Goal: Task Accomplishment & Management: Manage account settings

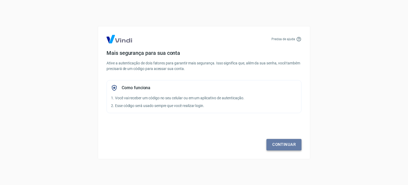
click at [288, 143] on link "Continuar" at bounding box center [284, 144] width 35 height 11
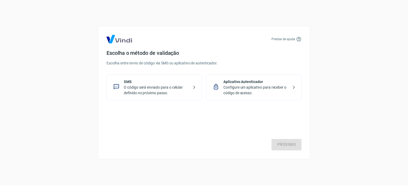
click at [178, 89] on p "O código será enviado para o celular definido no próximo passo." at bounding box center [156, 90] width 65 height 11
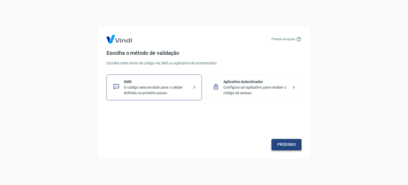
click at [284, 145] on link "Próximo" at bounding box center [287, 144] width 30 height 11
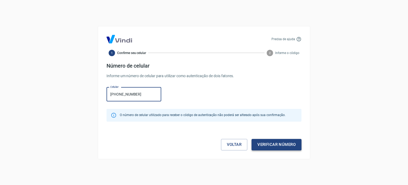
type input "[PHONE_NUMBER]"
click at [273, 144] on button "Verificar número" at bounding box center [277, 144] width 50 height 11
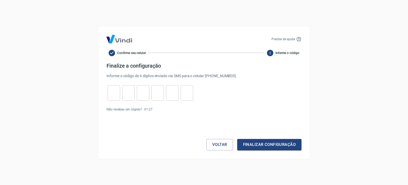
click at [112, 89] on input "tel" at bounding box center [114, 92] width 12 height 11
type input "3"
type input "2"
type input "1"
type input "4"
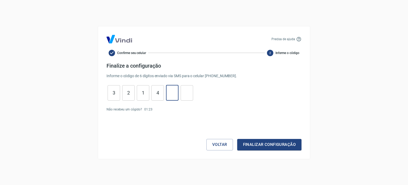
type input "9"
type input "5"
click at [244, 141] on button "Finalizar configuração" at bounding box center [269, 144] width 64 height 11
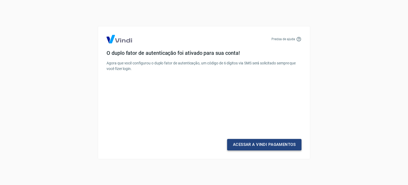
click at [270, 144] on link "Acessar a Vindi Pagamentos" at bounding box center [264, 144] width 74 height 11
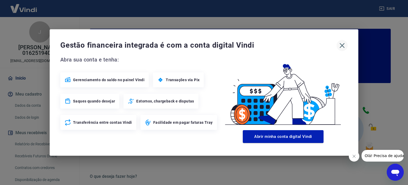
click at [342, 45] on icon "button" at bounding box center [342, 45] width 5 height 5
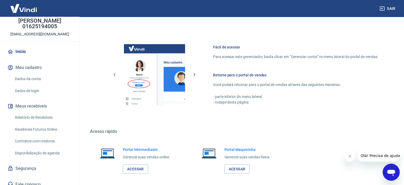
scroll to position [290, 0]
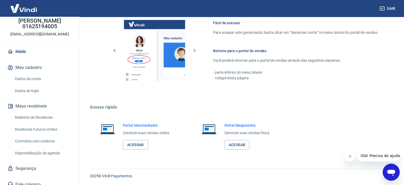
click at [363, 155] on span "Olá! Precisa de ajuda?" at bounding box center [380, 155] width 41 height 4
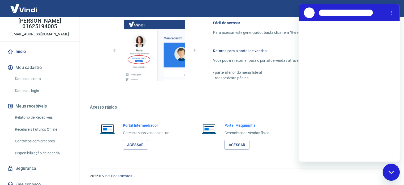
scroll to position [0, 0]
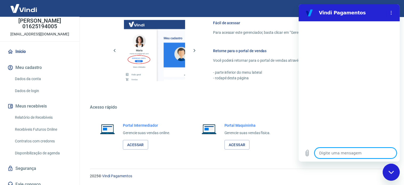
click at [330, 150] on textarea at bounding box center [355, 153] width 82 height 11
type textarea "o"
type textarea "x"
type textarea "ol"
type textarea "x"
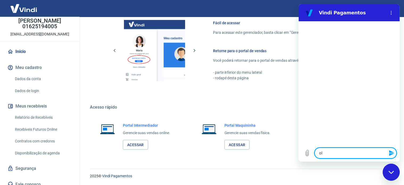
type textarea "ola"
type textarea "x"
click at [331, 153] on textarea at bounding box center [355, 153] width 82 height 11
type textarea "x"
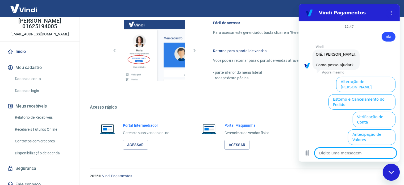
scroll to position [40, 0]
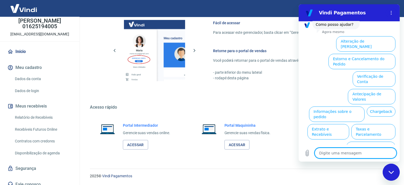
type textarea "o"
type textarea "x"
type textarea "ou"
type textarea "x"
type textarea "out"
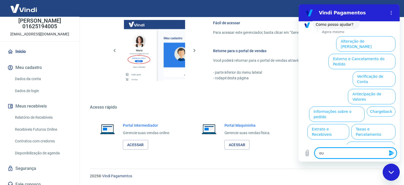
type textarea "x"
type textarea "outr"
type textarea "x"
type textarea "outro"
type textarea "x"
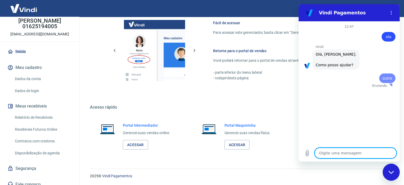
scroll to position [0, 0]
type textarea "x"
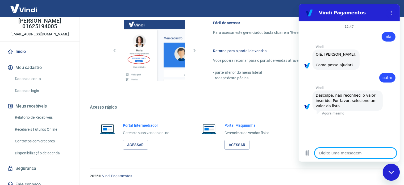
scroll to position [184, 0]
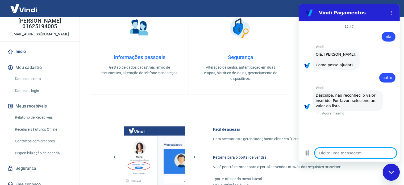
click at [338, 155] on textarea at bounding box center [355, 153] width 82 height 11
type textarea "a"
type textarea "x"
type textarea "aj"
type textarea "x"
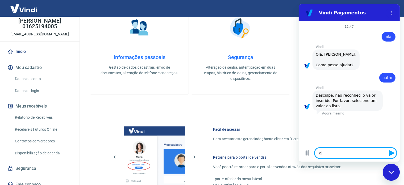
type textarea "aju"
type textarea "x"
type textarea "ajud"
type textarea "x"
type textarea "ajuda"
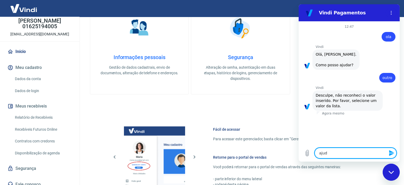
type textarea "x"
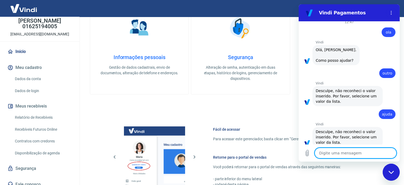
scroll to position [0, 0]
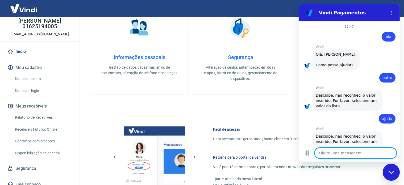
type textarea "o"
type textarea "x"
type textarea "ol"
type textarea "x"
type textarea "ola"
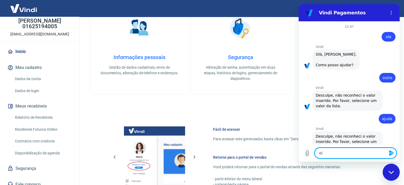
type textarea "x"
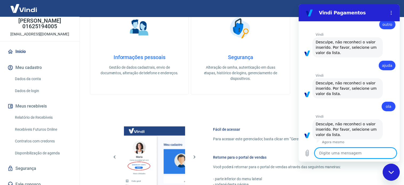
scroll to position [54, 0]
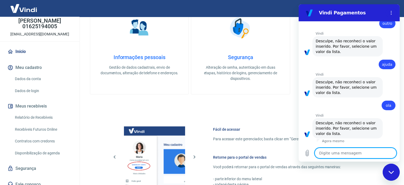
click at [337, 154] on textarea at bounding box center [355, 153] width 82 height 11
type textarea "1"
type textarea "x"
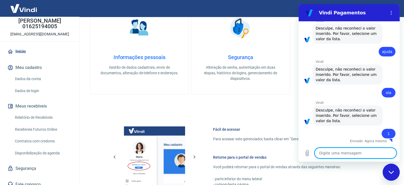
type textarea "x"
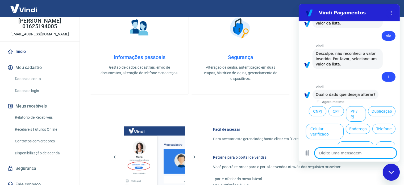
scroll to position [145, 0]
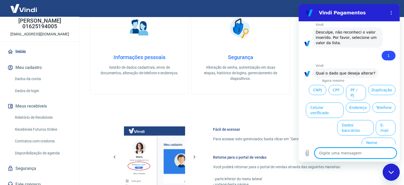
type textarea "v"
type textarea "x"
type textarea "vo"
type textarea "x"
type textarea "vol"
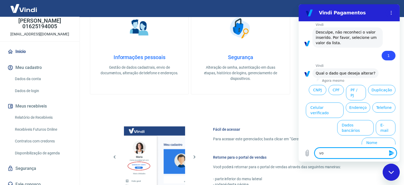
type textarea "x"
type textarea "volt"
type textarea "x"
type textarea "volta"
type textarea "x"
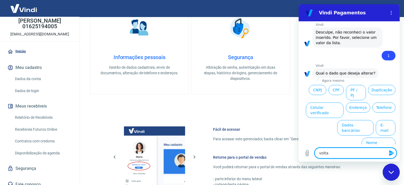
type textarea "voltar"
type textarea "x"
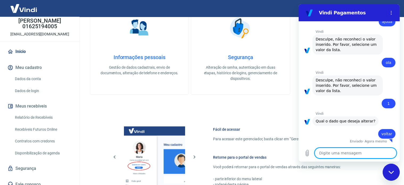
type textarea "x"
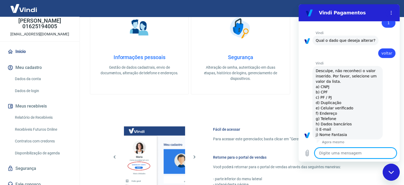
scroll to position [179, 0]
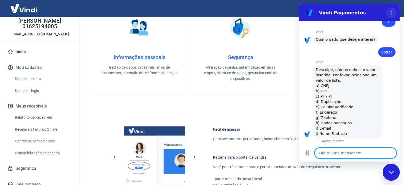
click at [390, 11] on icon "Menu de opções" at bounding box center [391, 13] width 4 height 4
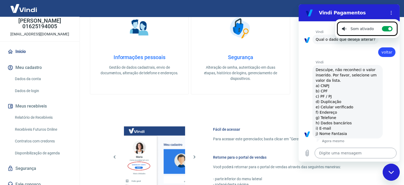
click at [329, 153] on textarea at bounding box center [355, 153] width 82 height 11
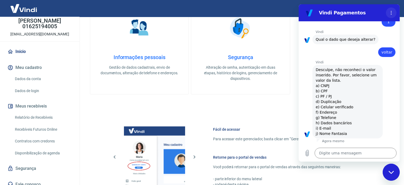
click at [393, 15] on button "Menu de opções" at bounding box center [391, 12] width 11 height 11
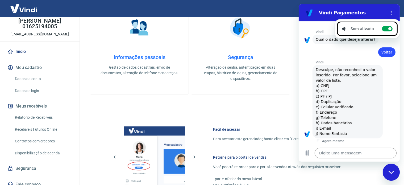
click at [309, 74] on div "Vindi diz: Desculpe, não reconheci o valor inserido. Por favor, selecione um va…" at bounding box center [351, 101] width 97 height 74
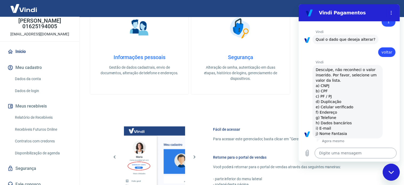
click at [338, 150] on textarea at bounding box center [355, 153] width 82 height 11
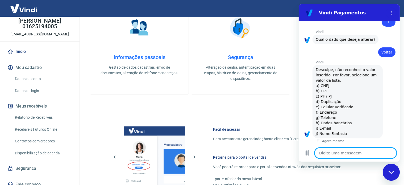
type textarea "c"
type textarea "x"
type textarea "ca"
type textarea "x"
type textarea "can"
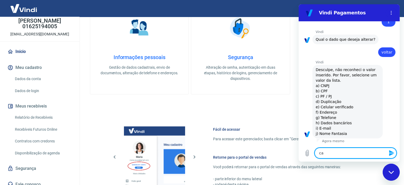
type textarea "x"
type textarea "canc"
type textarea "x"
type textarea "cance"
type textarea "x"
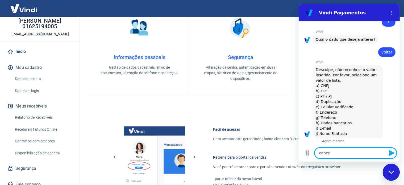
type textarea "cancel"
type textarea "x"
type textarea "cancela"
type textarea "x"
type textarea "cancelar"
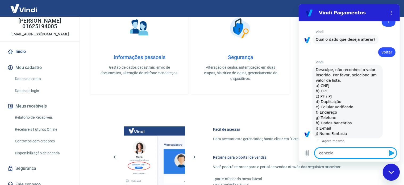
type textarea "x"
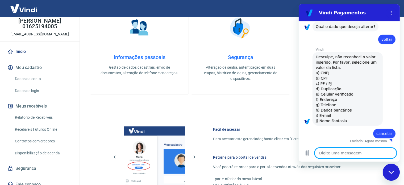
type textarea "x"
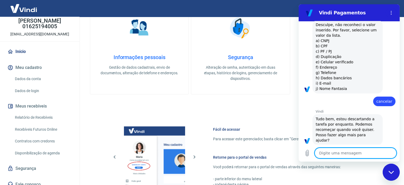
scroll to position [225, 0]
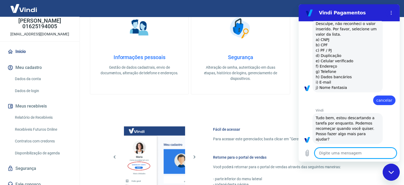
click at [339, 154] on textarea at bounding box center [355, 153] width 82 height 11
type textarea "s"
type textarea "x"
type textarea "si"
type textarea "x"
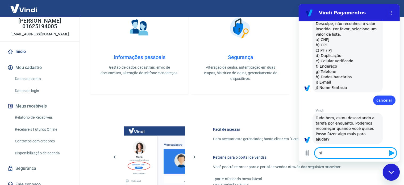
type textarea "sim"
type textarea "x"
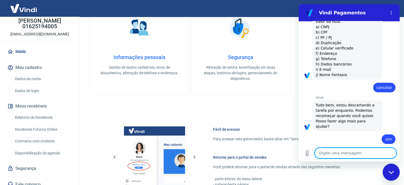
type textarea "x"
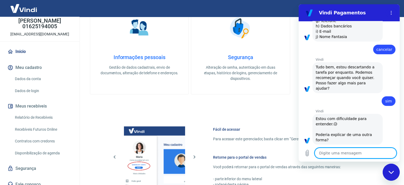
scroll to position [277, 0]
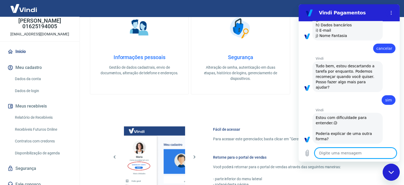
click at [333, 151] on textarea at bounding box center [355, 153] width 82 height 11
type textarea "m"
type textarea "x"
type textarea "ma"
type textarea "x"
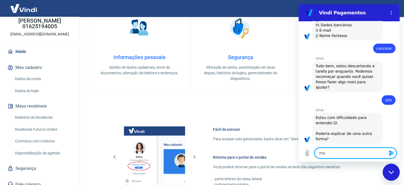
type textarea "maq"
type textarea "x"
type textarea "maqu"
type textarea "x"
type textarea "maqui"
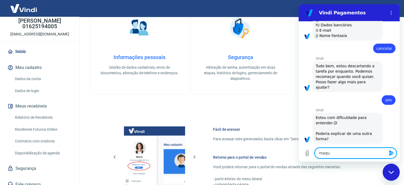
type textarea "x"
type textarea "maquin"
type textarea "x"
type textarea "maquina"
type textarea "x"
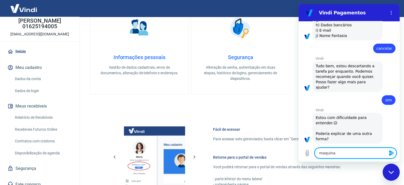
type textarea "maquina"
type textarea "x"
type textarea "maquina n"
type textarea "x"
type textarea "maquina na"
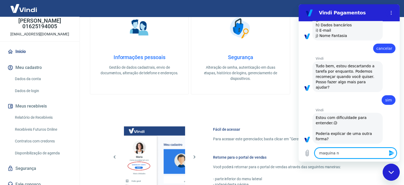
type textarea "x"
type textarea "[PERSON_NAME]"
type textarea "x"
type textarea "[PERSON_NAME]"
type textarea "x"
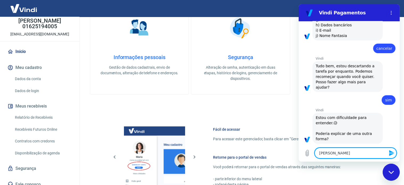
type textarea "maquina nao r"
type textarea "x"
type textarea "maquina nao re"
type textarea "x"
type textarea "maquina nao rec"
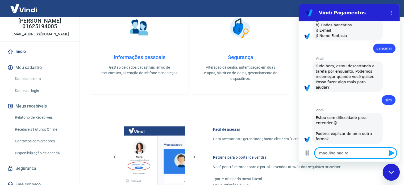
type textarea "x"
type textarea "maquina nao reco"
type textarea "x"
type textarea "maquina nao recon"
type textarea "x"
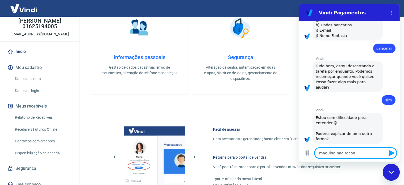
type textarea "maquina nao reconh"
type textarea "x"
type textarea "maquina nao reconhe"
type textarea "x"
type textarea "maquina nao reconhev"
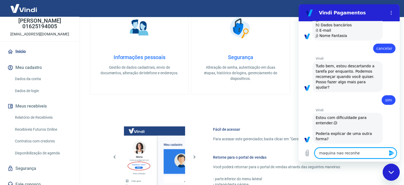
type textarea "x"
type textarea "maquina nao reconheve"
type textarea "x"
type textarea "maquina nao reconhev"
type textarea "x"
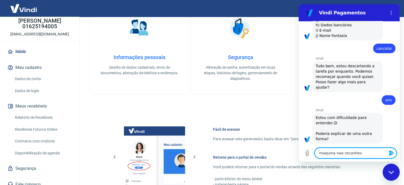
type textarea "maquina nao reconhe"
type textarea "x"
type textarea "maquina nao reconhec"
type textarea "x"
type textarea "[PERSON_NAME] reconhece"
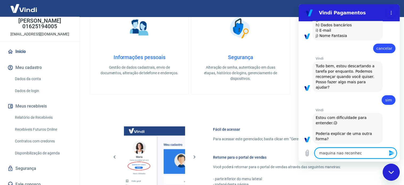
type textarea "x"
type textarea "[PERSON_NAME] reconhece"
type textarea "x"
type textarea "[PERSON_NAME] reconhece p"
type textarea "x"
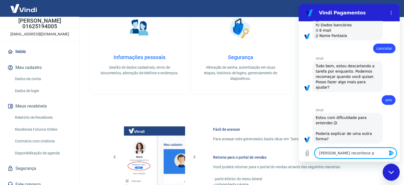
type textarea "[PERSON_NAME] reconhece"
type textarea "x"
type textarea "[PERSON_NAME] reconhece"
type textarea "x"
type textarea "maquina nao reconhec"
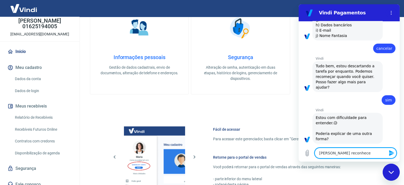
type textarea "x"
type textarea "maquina nao reconhe"
type textarea "x"
type textarea "maquina nao reconh"
type textarea "x"
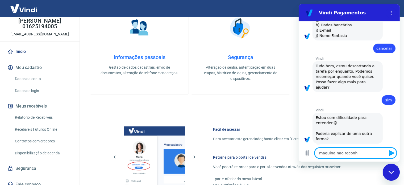
type textarea "maquina nao recon"
type textarea "x"
type textarea "maquina nao reco"
type textarea "x"
type textarea "maquina nao rec"
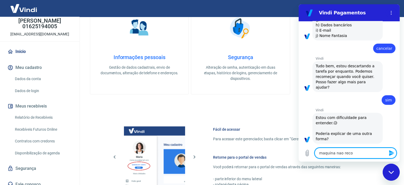
type textarea "x"
type textarea "maquina nao re"
type textarea "x"
type textarea "maquina nao r"
type textarea "x"
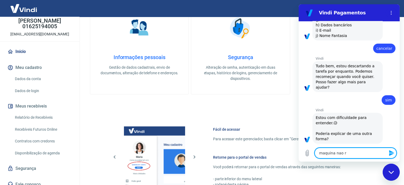
type textarea "[PERSON_NAME]"
type textarea "x"
type textarea "[PERSON_NAME]"
type textarea "x"
type textarea "maquina na"
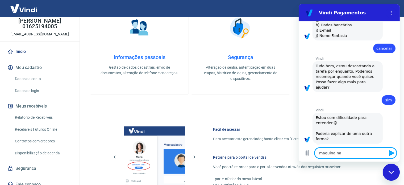
type textarea "x"
type textarea "[PERSON_NAME]"
type textarea "x"
type textarea "[PERSON_NAME]"
type textarea "x"
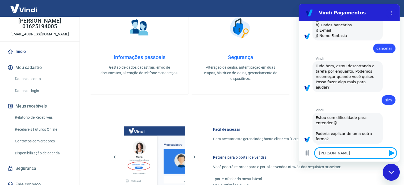
type textarea "maquina nao r"
type textarea "x"
type textarea "maquina nao re"
type textarea "x"
type textarea "maquina nao res"
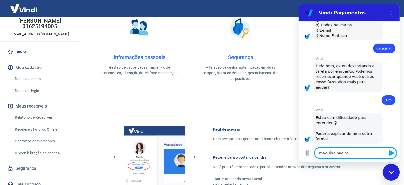
type textarea "x"
type textarea "maquina nao resp"
type textarea "x"
type textarea "maquina nao respo"
type textarea "x"
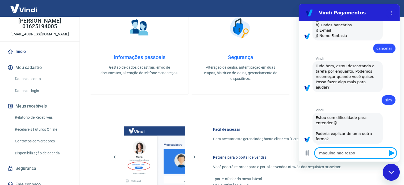
type textarea "maquina nao respon"
type textarea "x"
type textarea "maquina nao respond"
type textarea "x"
type textarea "[PERSON_NAME] responde"
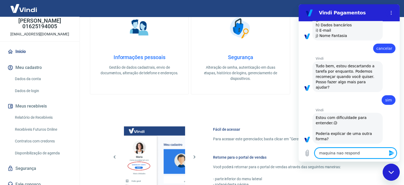
type textarea "x"
type textarea "[PERSON_NAME] responde"
type textarea "x"
type textarea "maquina nao responde a"
type textarea "x"
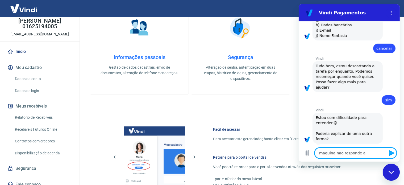
type textarea "maquina nao responde a"
type textarea "x"
type textarea "maquina nao responde a t"
type textarea "x"
type textarea "maquina nao responde a te"
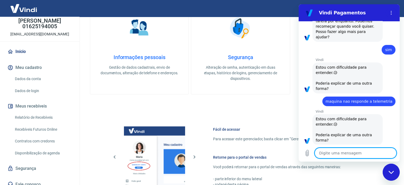
scroll to position [328, 0]
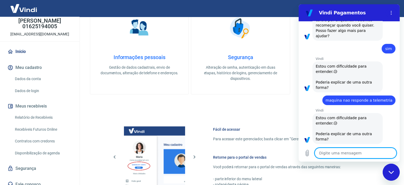
click at [338, 154] on textarea at bounding box center [355, 153] width 82 height 11
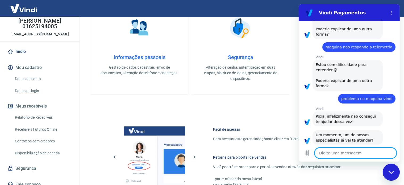
scroll to position [382, 0]
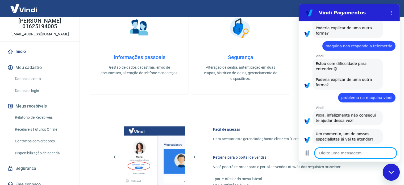
click at [333, 152] on textarea at bounding box center [355, 153] width 82 height 11
click at [362, 155] on textarea at bounding box center [355, 153] width 82 height 11
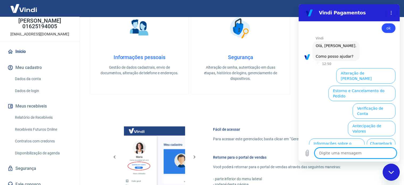
scroll to position [532, 0]
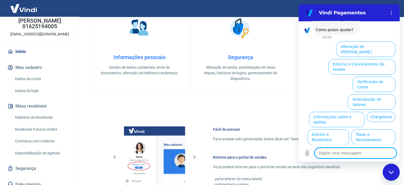
click at [340, 152] on textarea at bounding box center [355, 153] width 82 height 11
click at [348, 153] on textarea at bounding box center [355, 153] width 82 height 11
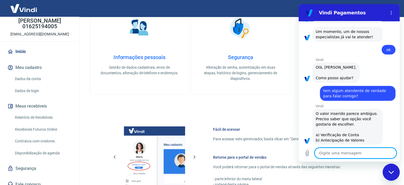
scroll to position [485, 0]
